Goal: Task Accomplishment & Management: Complete application form

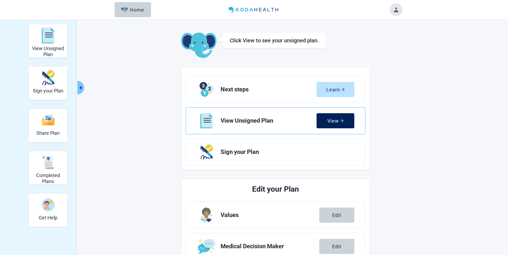
click at [338, 119] on div "View" at bounding box center [335, 120] width 16 height 5
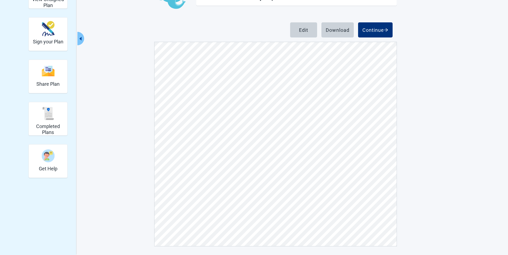
scroll to position [1159, 0]
click at [307, 30] on div "Edit" at bounding box center [303, 29] width 9 height 5
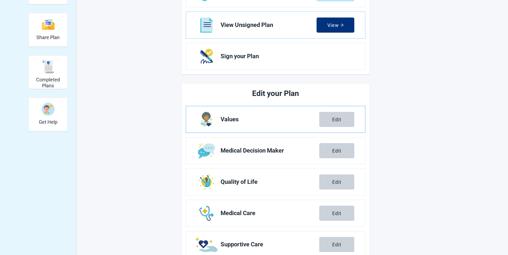
scroll to position [103, 0]
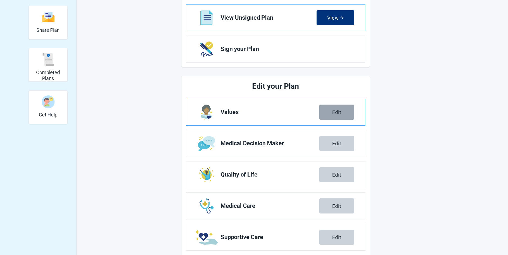
click at [333, 112] on div "Edit" at bounding box center [336, 111] width 9 height 5
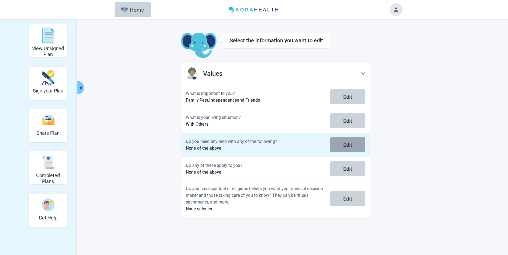
click at [347, 143] on div "Edit" at bounding box center [347, 144] width 9 height 5
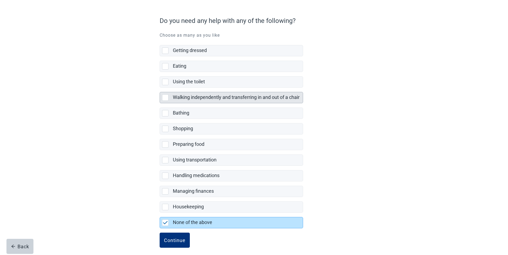
scroll to position [43, 0]
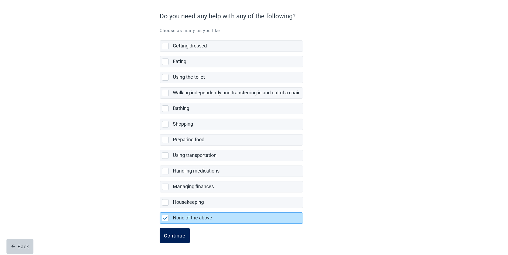
click at [175, 234] on div "Continue" at bounding box center [175, 235] width 22 height 5
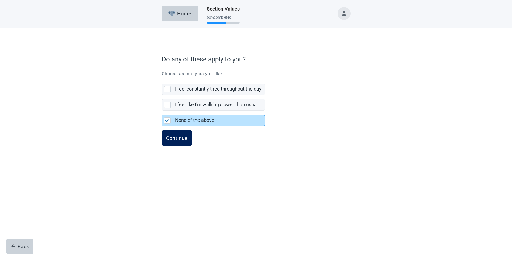
click at [178, 138] on div "Continue" at bounding box center [177, 137] width 22 height 5
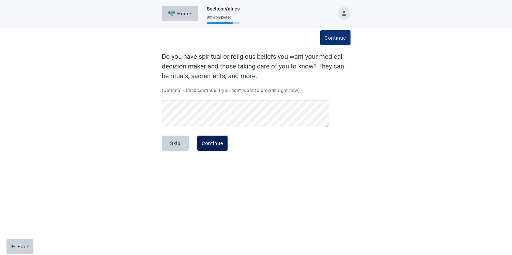
click at [212, 142] on div "Continue" at bounding box center [213, 142] width 22 height 5
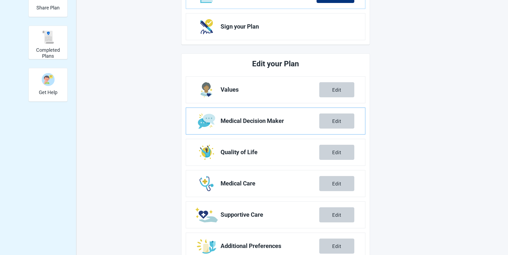
scroll to position [143, 0]
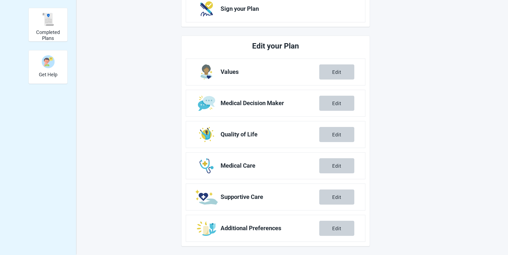
drag, startPoint x: 338, startPoint y: 164, endPoint x: 380, endPoint y: 160, distance: 42.8
click at [338, 164] on div "Edit" at bounding box center [336, 165] width 9 height 5
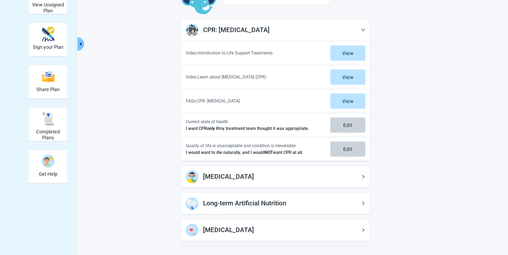
scroll to position [65, 0]
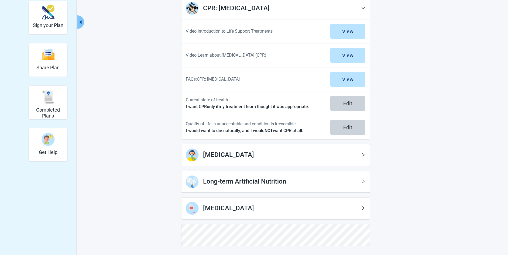
click at [309, 157] on h1 "[MEDICAL_DATA]" at bounding box center [282, 155] width 158 height 10
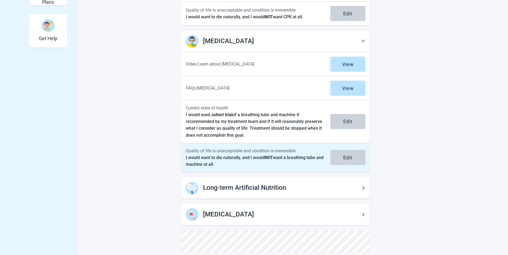
scroll to position [185, 0]
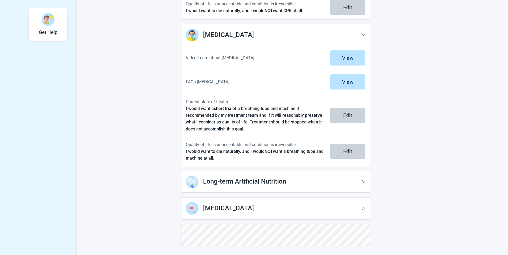
click at [302, 177] on h1 "Long-term Artificial Nutrition" at bounding box center [282, 181] width 158 height 10
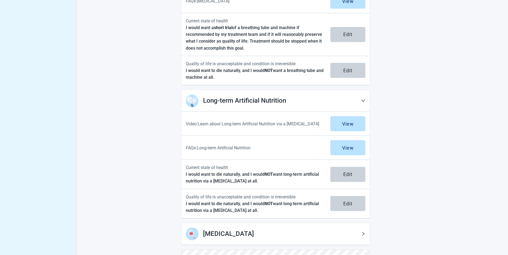
scroll to position [292, 0]
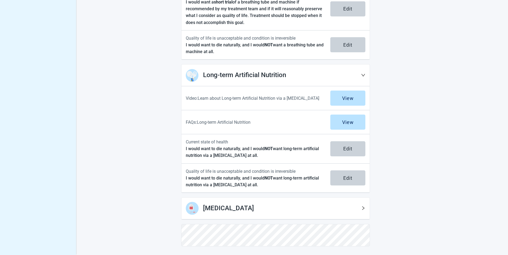
click at [312, 200] on div "[MEDICAL_DATA]" at bounding box center [275, 209] width 188 height 22
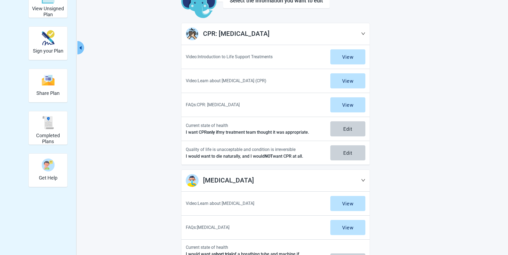
scroll to position [0, 0]
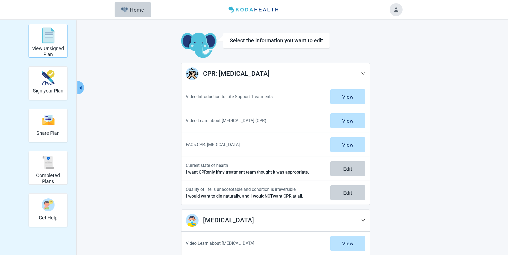
click at [43, 44] on div "View Unsigned Plan" at bounding box center [48, 35] width 34 height 20
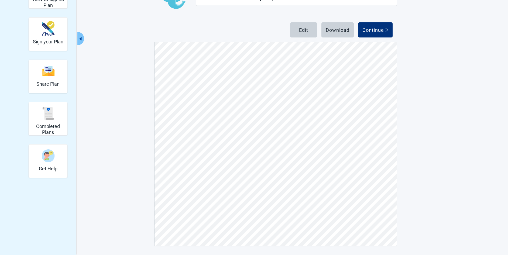
scroll to position [3168, 0]
click at [374, 28] on div "Continue" at bounding box center [375, 29] width 26 height 5
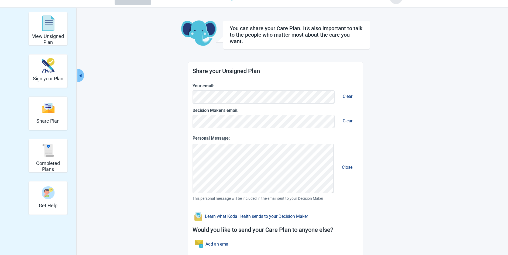
scroll to position [49, 0]
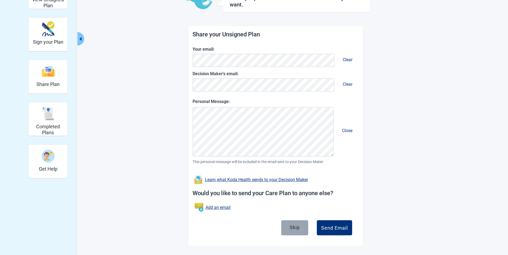
click at [298, 227] on div "Skip" at bounding box center [294, 227] width 10 height 5
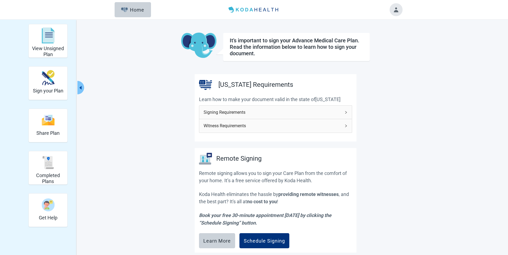
click at [334, 112] on span "Signing Requirements" at bounding box center [271, 112] width 137 height 7
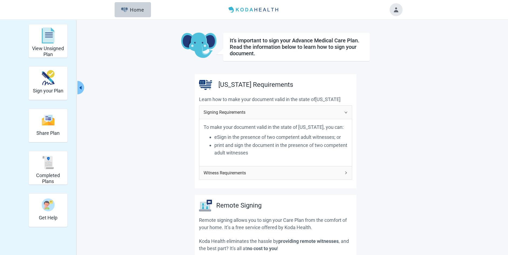
click at [311, 171] on span "Witness Requirements" at bounding box center [271, 172] width 137 height 7
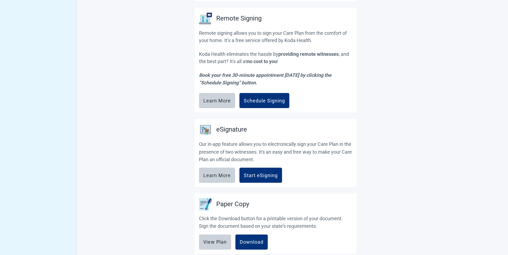
scroll to position [350, 0]
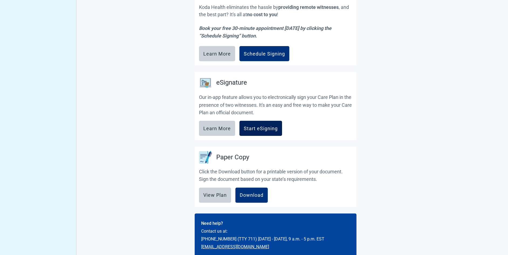
click at [262, 129] on div "Start eSigning" at bounding box center [261, 128] width 34 height 5
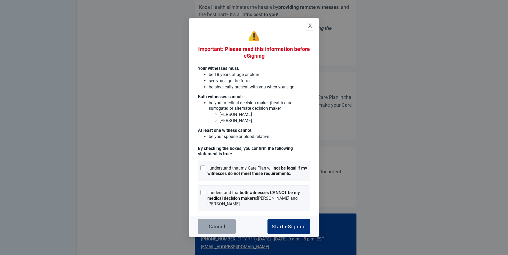
click at [219, 225] on div "Cancel" at bounding box center [217, 226] width 16 height 5
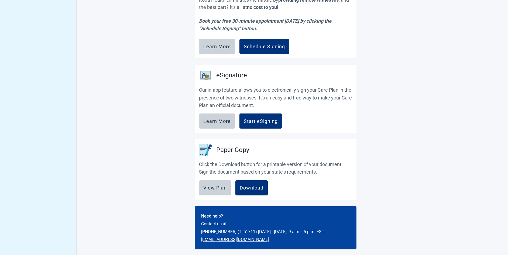
scroll to position [361, 0]
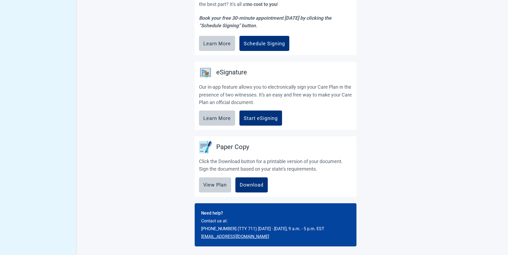
drag, startPoint x: 251, startPoint y: 185, endPoint x: 510, endPoint y: 129, distance: 265.3
click at [251, 185] on div "Download" at bounding box center [252, 184] width 24 height 5
